Goal: Task Accomplishment & Management: Manage account settings

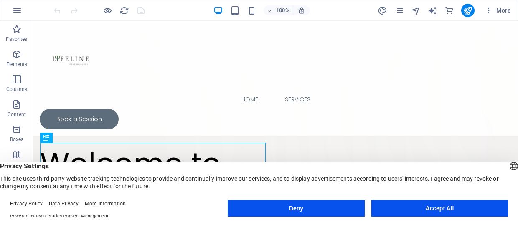
click at [425, 212] on button "Accept All" at bounding box center [439, 208] width 137 height 17
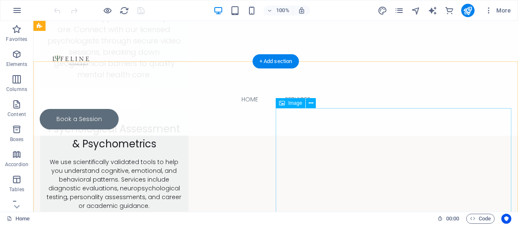
scroll to position [932, 0]
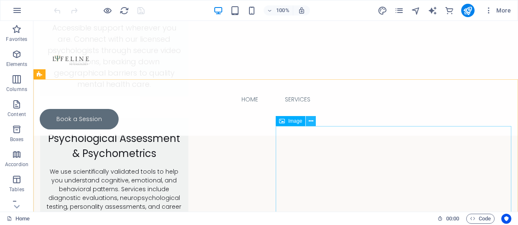
click at [313, 122] on icon at bounding box center [311, 121] width 5 height 9
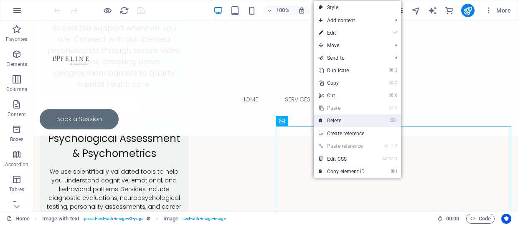
click at [325, 121] on link "⌦ Delete" at bounding box center [342, 120] width 56 height 13
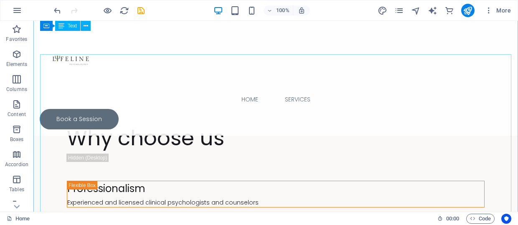
scroll to position [1706, 0]
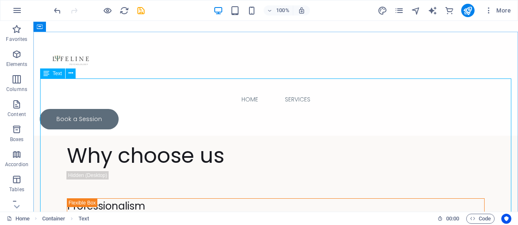
click at [44, 75] on icon at bounding box center [46, 74] width 6 height 10
click at [51, 75] on div "Text" at bounding box center [52, 74] width 25 height 10
click at [69, 73] on icon at bounding box center [71, 73] width 5 height 9
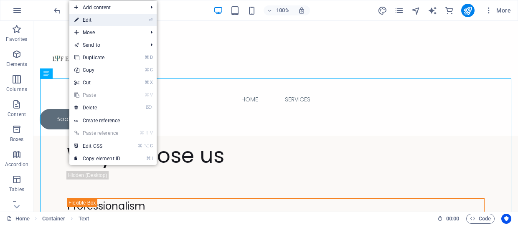
click at [86, 20] on link "⏎ Edit" at bounding box center [97, 20] width 56 height 13
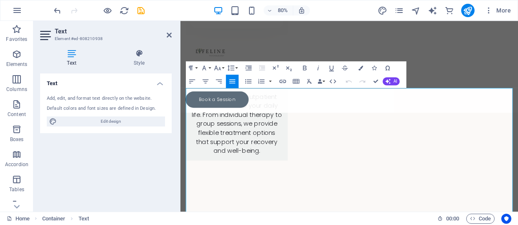
scroll to position [1815, 0]
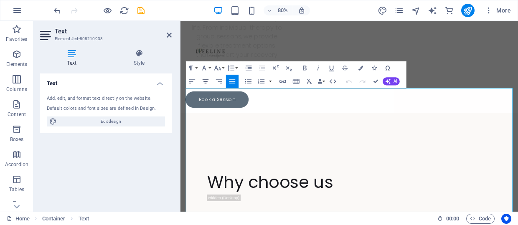
click at [206, 79] on icon "button" at bounding box center [205, 81] width 8 height 8
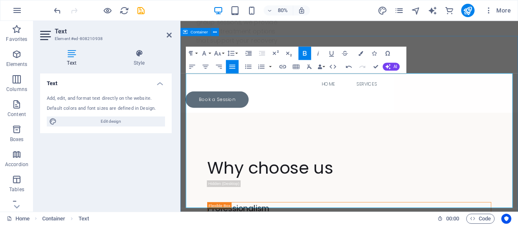
scroll to position [1834, 0]
drag, startPoint x: 203, startPoint y: 140, endPoint x: 312, endPoint y: 235, distance: 144.2
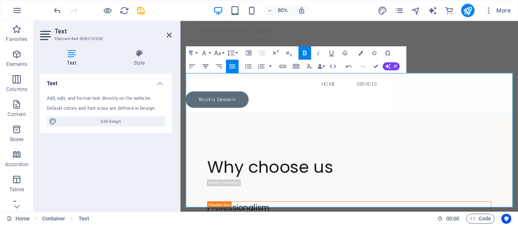
click at [206, 65] on icon "button" at bounding box center [206, 66] width 6 height 4
click at [231, 65] on icon "button" at bounding box center [232, 66] width 8 height 8
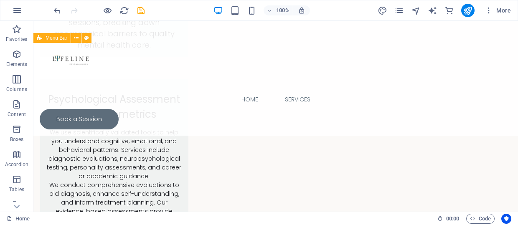
scroll to position [950, 0]
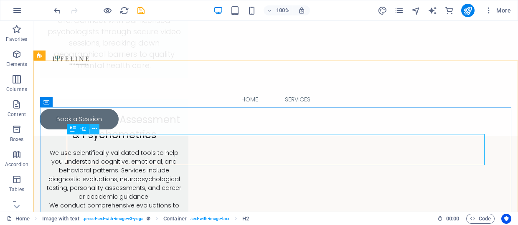
click at [94, 129] on icon at bounding box center [94, 129] width 5 height 9
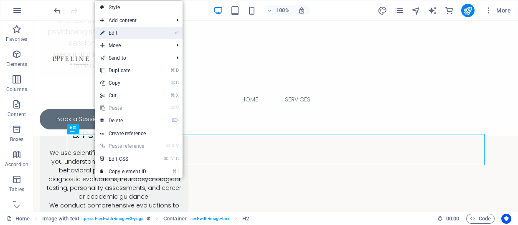
click at [124, 35] on link "⏎ Edit" at bounding box center [123, 33] width 56 height 13
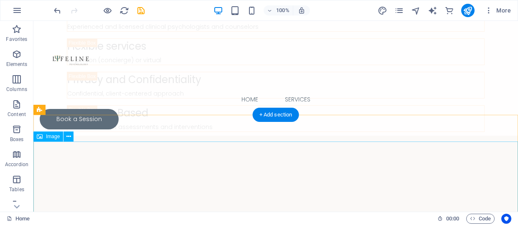
scroll to position [1903, 0]
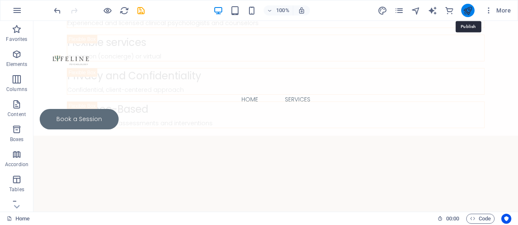
click at [467, 10] on icon "publish" at bounding box center [468, 11] width 10 height 10
